Goal: Transaction & Acquisition: Purchase product/service

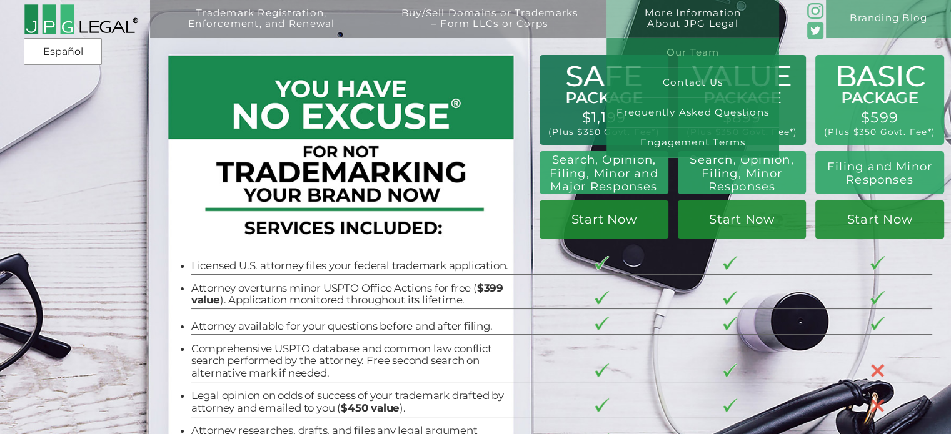
click at [714, 49] on link "Our Team" at bounding box center [692, 53] width 172 height 30
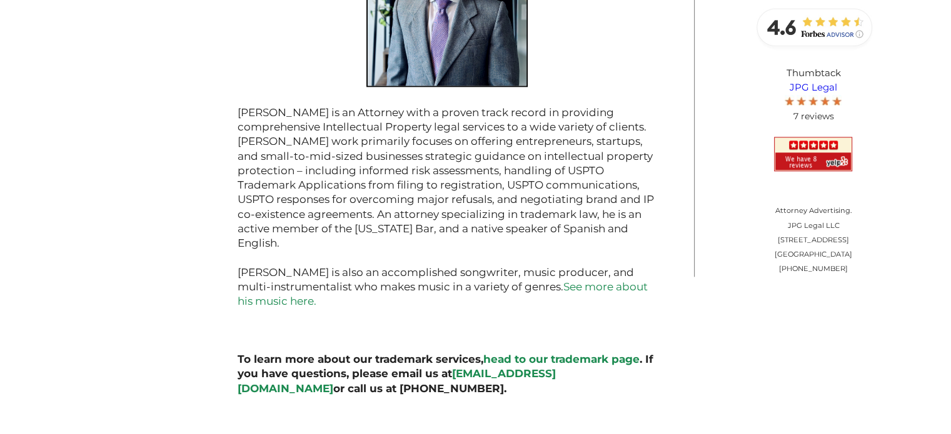
scroll to position [1566, 0]
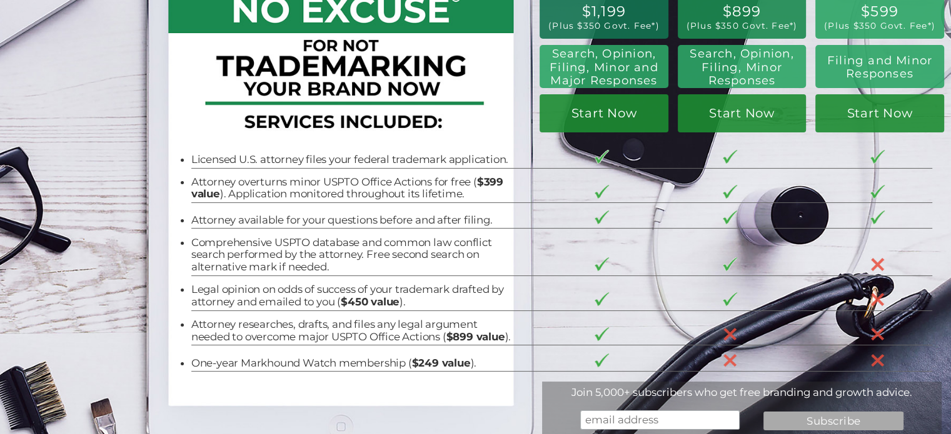
scroll to position [187, 0]
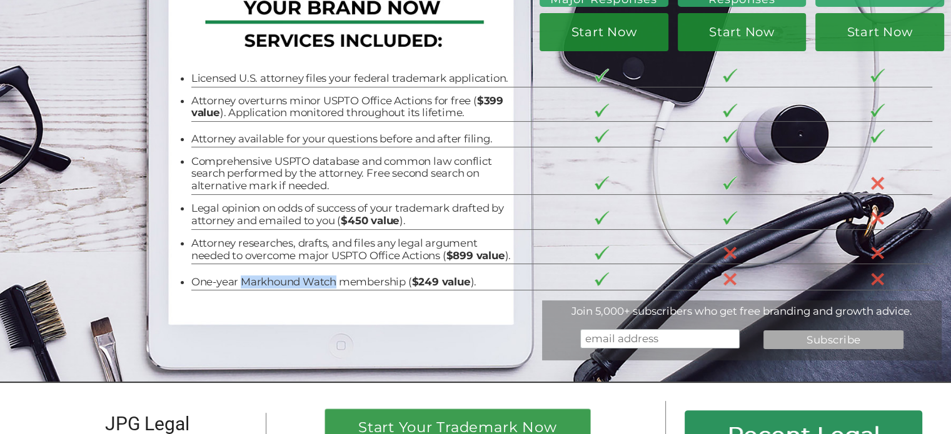
drag, startPoint x: 236, startPoint y: 299, endPoint x: 326, endPoint y: 296, distance: 90.1
click at [329, 289] on li "One-year Markhound Watch membership ( $249 value )." at bounding box center [351, 282] width 321 height 12
click at [530, 357] on div "BASIC PACKAGE $599 (Plus $350 Govt. Fee*) Filing and Minor Responses Start Now …" at bounding box center [475, 98] width 951 height 571
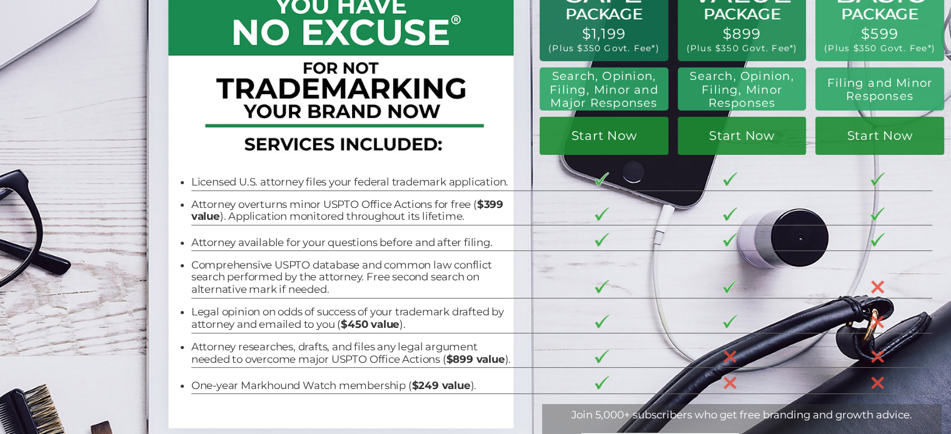
scroll to position [62, 0]
